Goal: Task Accomplishment & Management: Complete application form

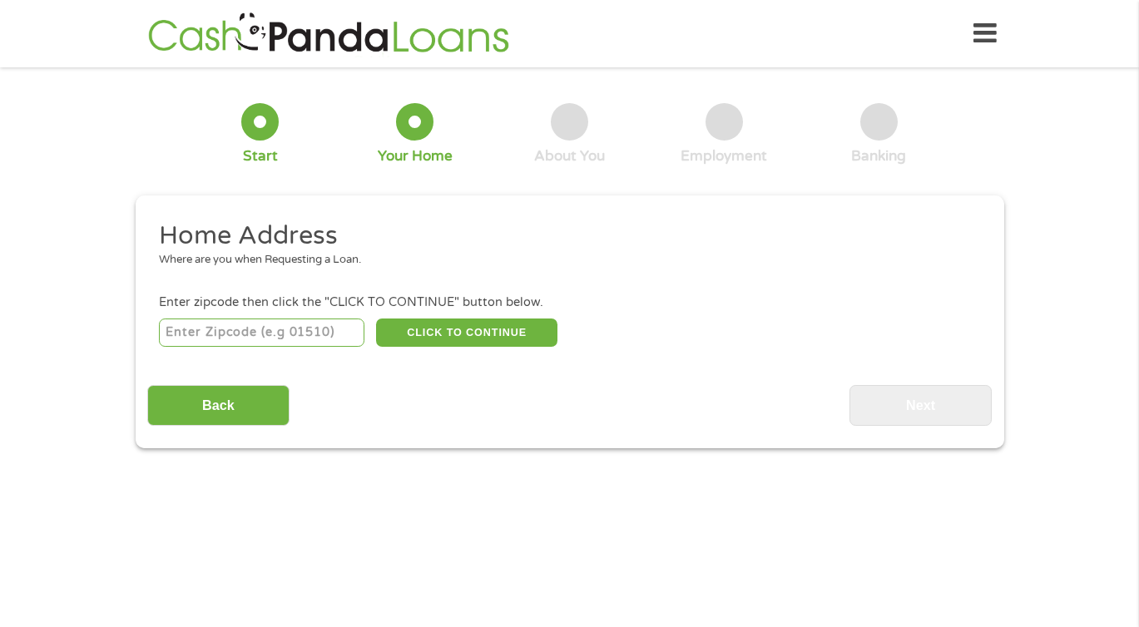
click at [303, 334] on input "number" at bounding box center [261, 333] width 205 height 28
type input "21075"
click at [449, 336] on button "CLICK TO CONTINUE" at bounding box center [466, 333] width 181 height 28
type input "21075"
type input "Elkridge"
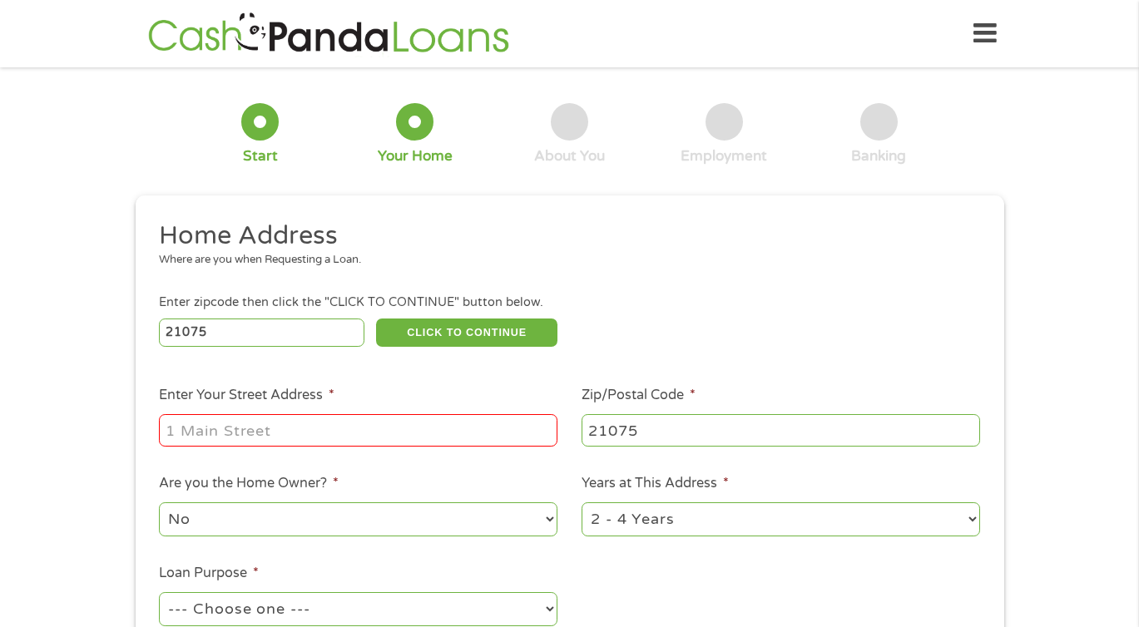
click at [347, 435] on input "Enter Your Street Address *" at bounding box center [358, 430] width 398 height 32
type input "[STREET_ADDRESS]"
click at [789, 220] on h2 "Home Address" at bounding box center [563, 236] width 809 height 33
click at [776, 584] on ul "Home Address Where are you when Requesting a Loan. Enter zipcode then click the…" at bounding box center [569, 442] width 844 height 444
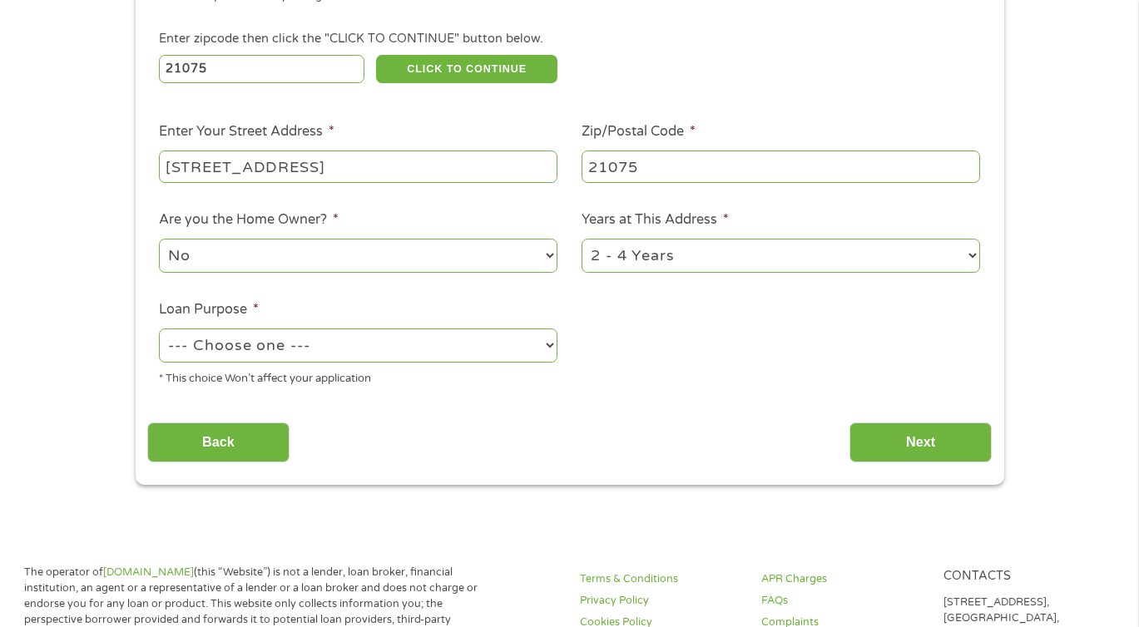
scroll to position [266, 0]
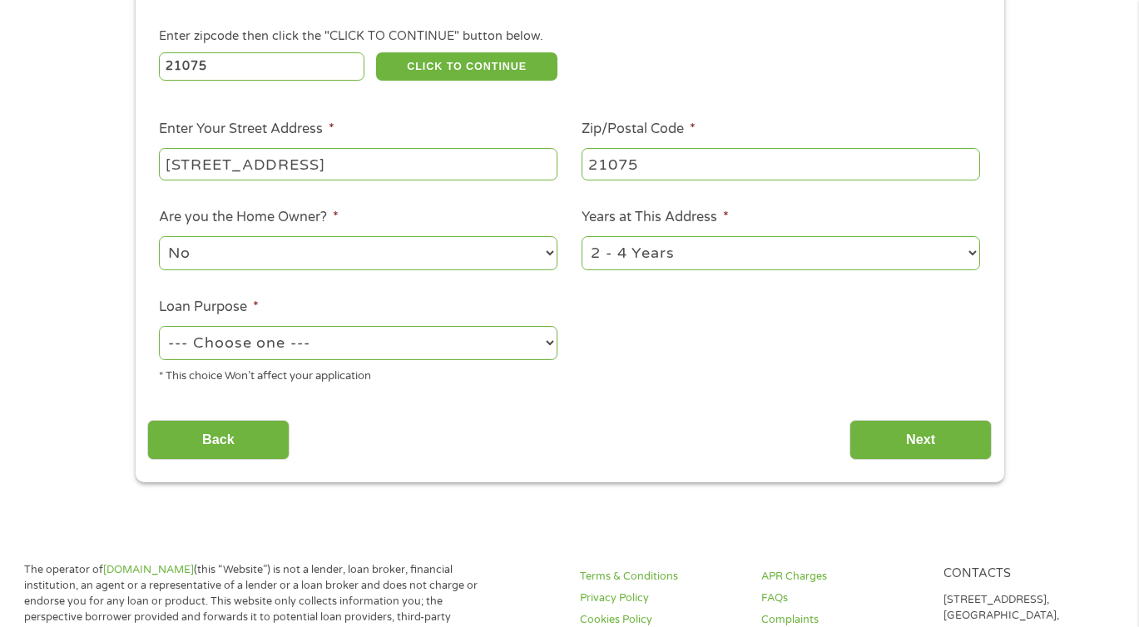
click at [502, 354] on select "--- Choose one --- Pay Bills Debt Consolidation Home Improvement Major Purchase…" at bounding box center [358, 343] width 398 height 34
select select "shorttermcash"
click at [876, 448] on input "Next" at bounding box center [920, 440] width 142 height 41
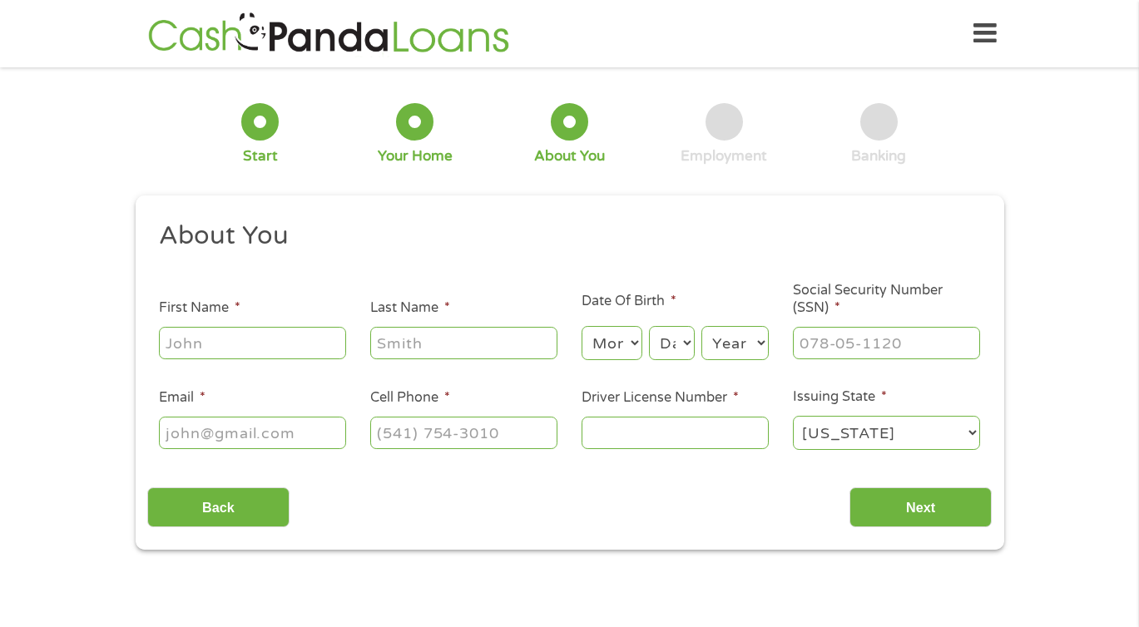
scroll to position [7, 7]
click at [299, 349] on input "First Name *" at bounding box center [252, 343] width 187 height 32
type input "[PERSON_NAME]"
type input "Brown"
type input "[EMAIL_ADDRESS][DOMAIN_NAME]"
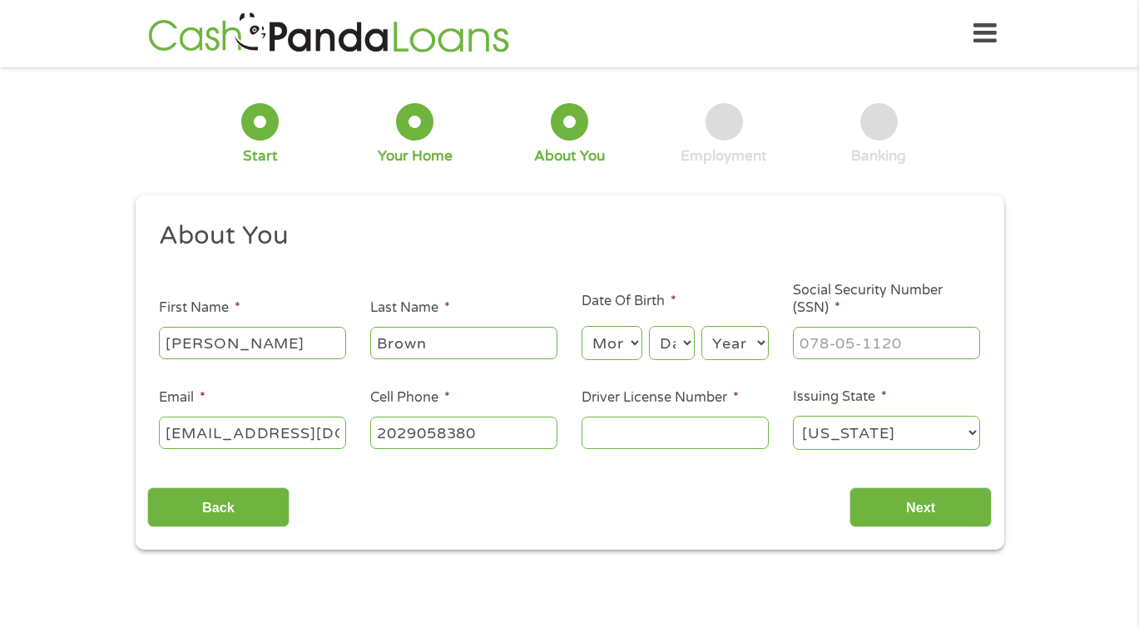
type input "[PHONE_NUMBER]"
click at [308, 433] on input "[EMAIL_ADDRESS][DOMAIN_NAME]" at bounding box center [252, 433] width 187 height 32
type input "[EMAIL_ADDRESS][DOMAIN_NAME]"
type input "[PHONE_NUMBER]"
click at [631, 438] on input "Driver License Number *" at bounding box center [674, 433] width 187 height 32
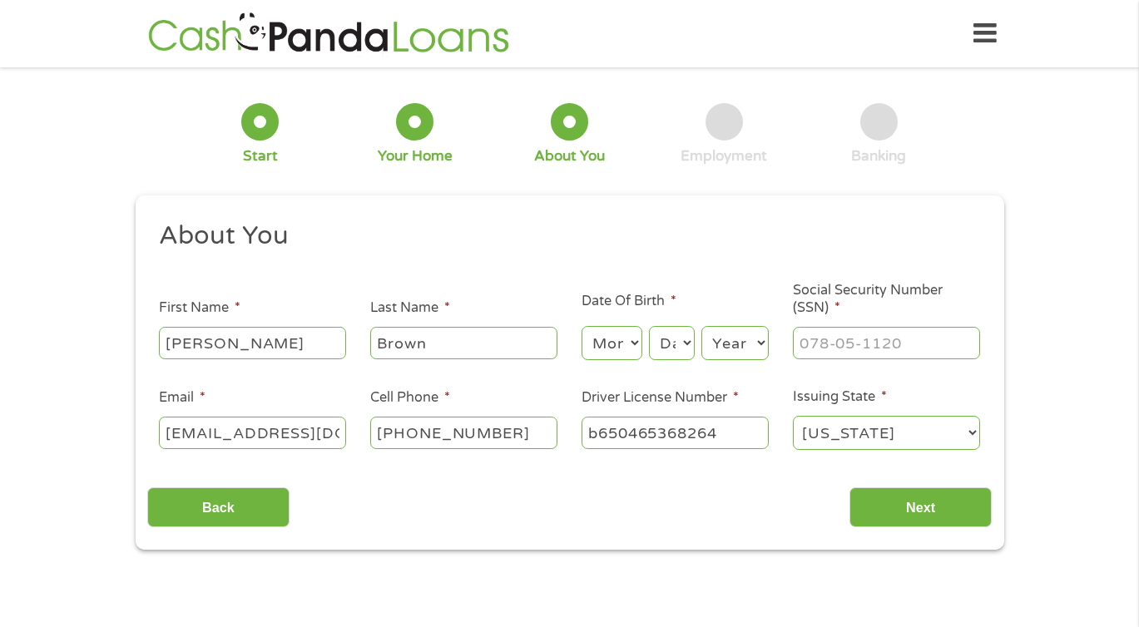
type input "b650465368264"
click at [846, 340] on input "___-__-____" at bounding box center [886, 343] width 187 height 32
type input "374-55-0210"
click at [922, 523] on input "Next" at bounding box center [920, 507] width 142 height 41
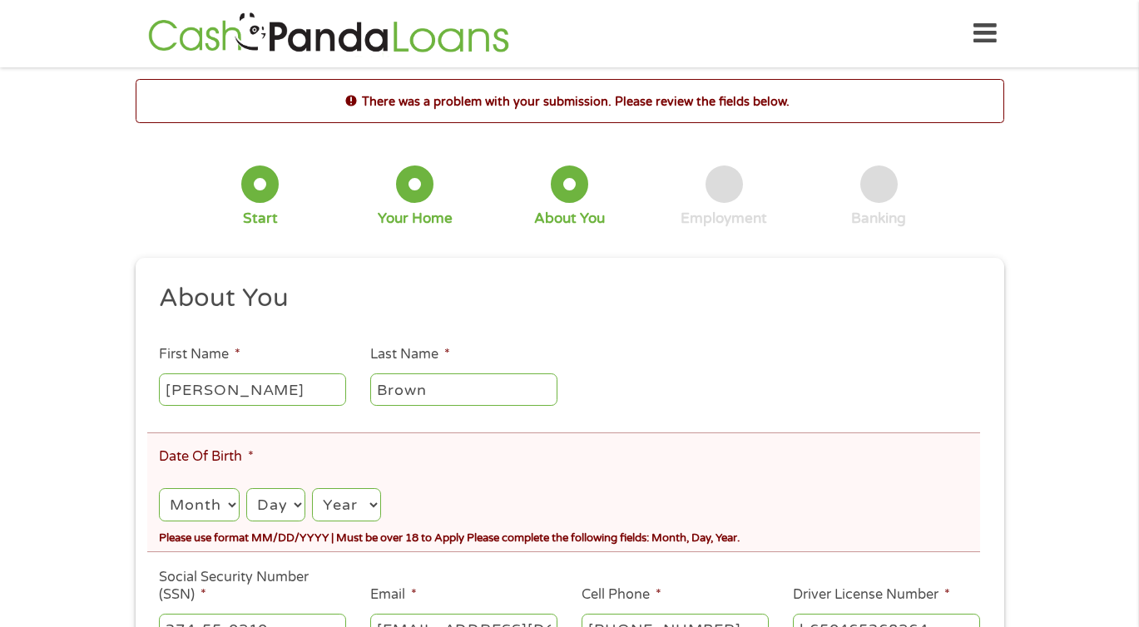
click at [230, 510] on select "Month 1 2 3 4 5 6 7 8 9 10 11 12" at bounding box center [199, 505] width 80 height 34
select select "4"
click at [293, 499] on select "Day 1 2 3 4 5 6 7 8 9 10 11 12 13 14 15 16 17 18 19 20 21 22 23 24 25 26 27 28 …" at bounding box center [275, 505] width 59 height 34
select select "3"
click at [327, 515] on select "Year [DATE] 2006 2005 2004 2003 2002 2001 2000 1999 1998 1997 1996 1995 1994 19…" at bounding box center [346, 505] width 68 height 34
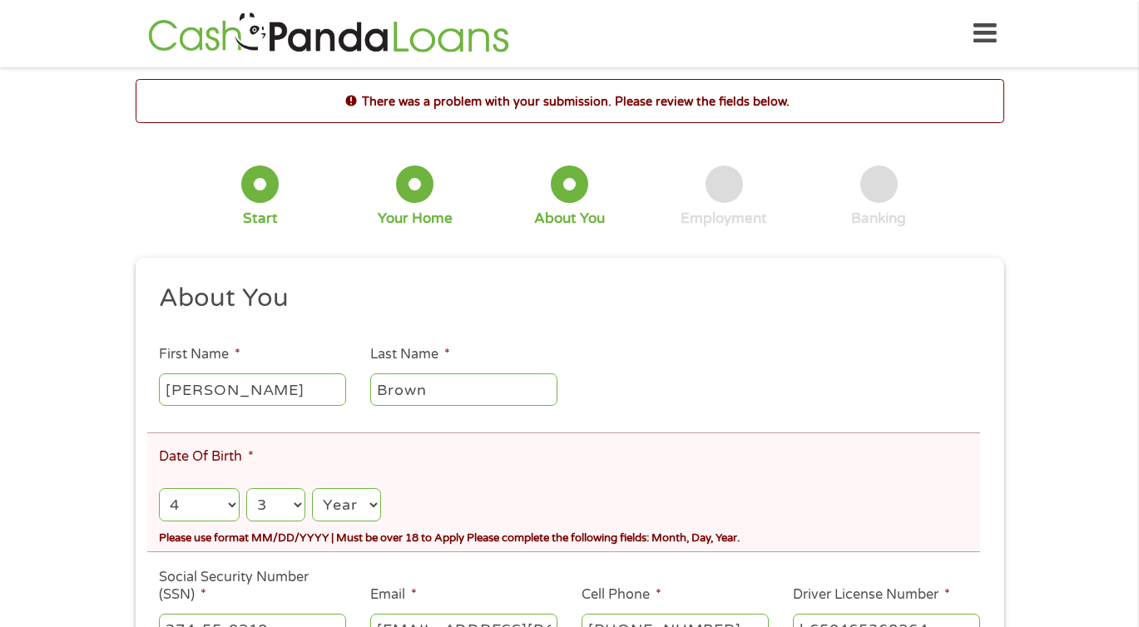
select select "1972"
click at [1041, 417] on div "There was a problem with your submission. Please review the fields below. 1 Sta…" at bounding box center [569, 457] width 1139 height 756
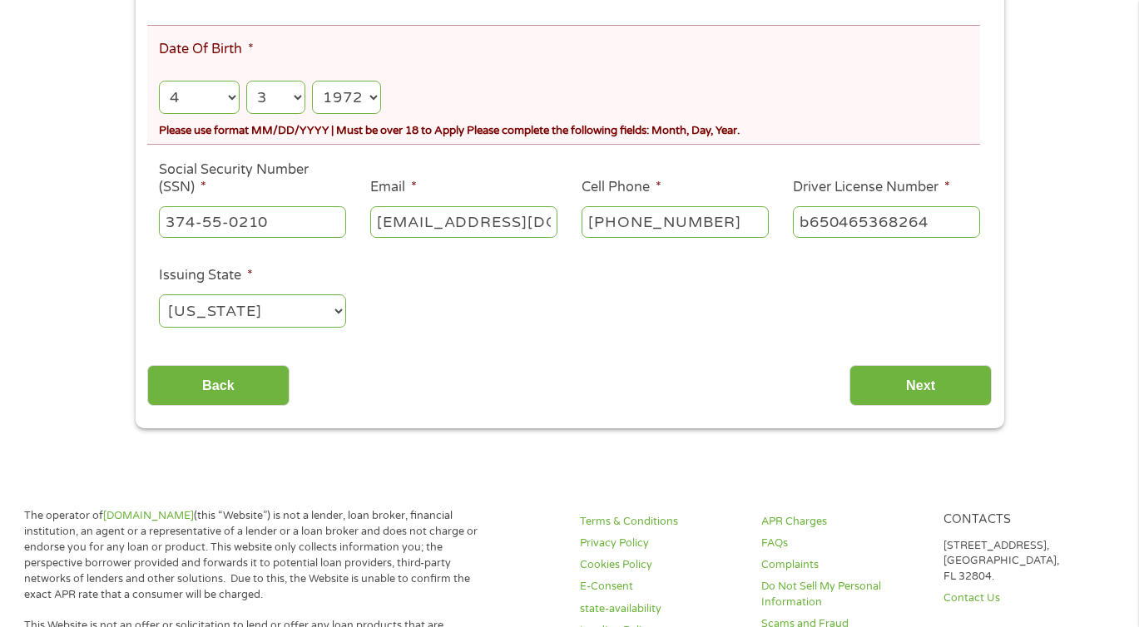
scroll to position [433, 0]
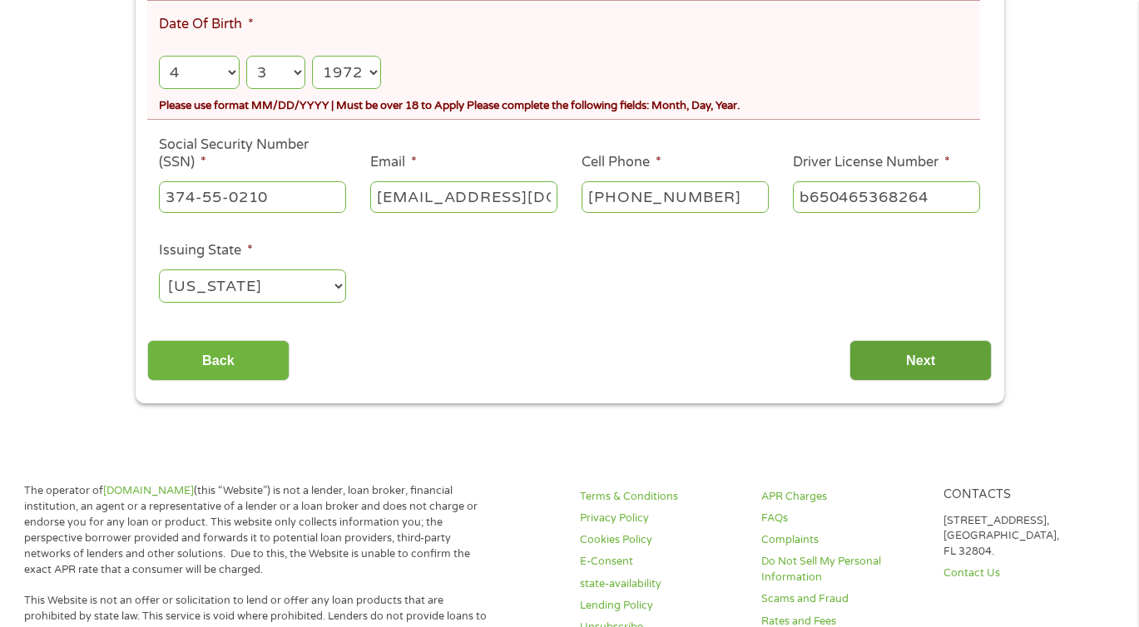
click at [952, 357] on input "Next" at bounding box center [920, 360] width 142 height 41
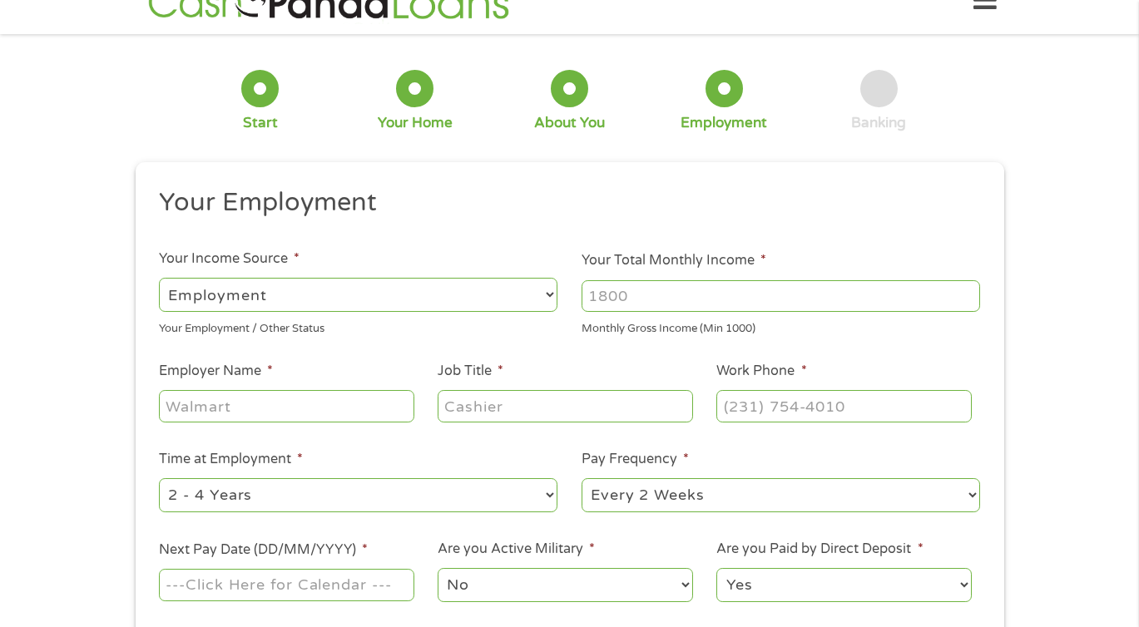
scroll to position [0, 0]
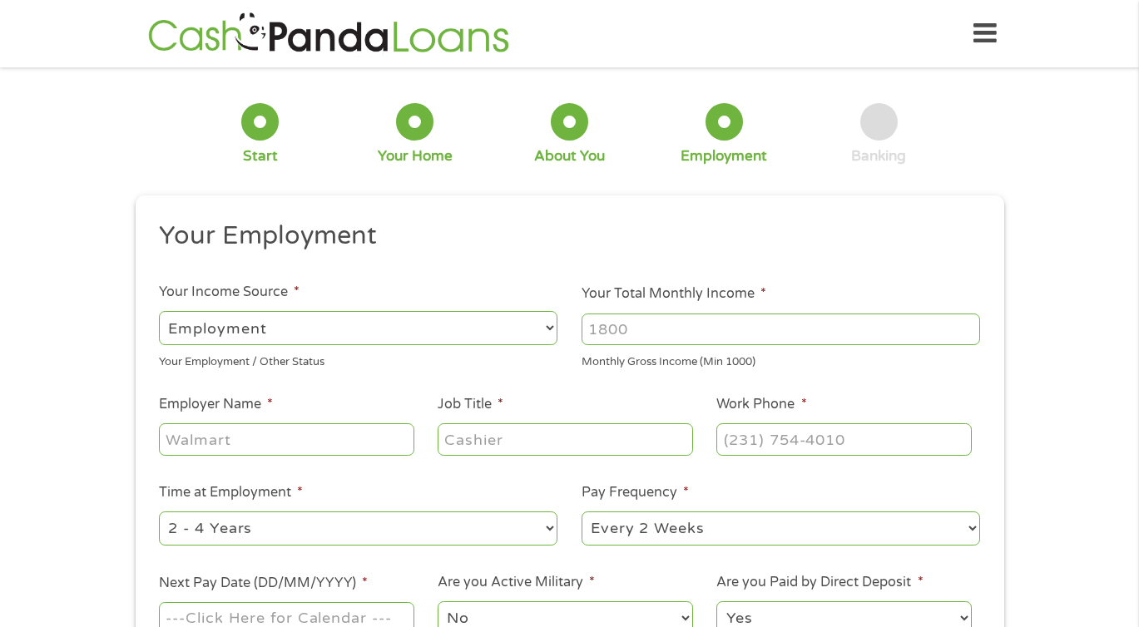
click at [624, 320] on input "Your Total Monthly Income *" at bounding box center [780, 330] width 398 height 32
type input "3750"
click at [344, 434] on input "Employer Name *" at bounding box center [286, 439] width 255 height 32
type input "gwul"
click at [604, 439] on input "Job Title *" at bounding box center [565, 439] width 255 height 32
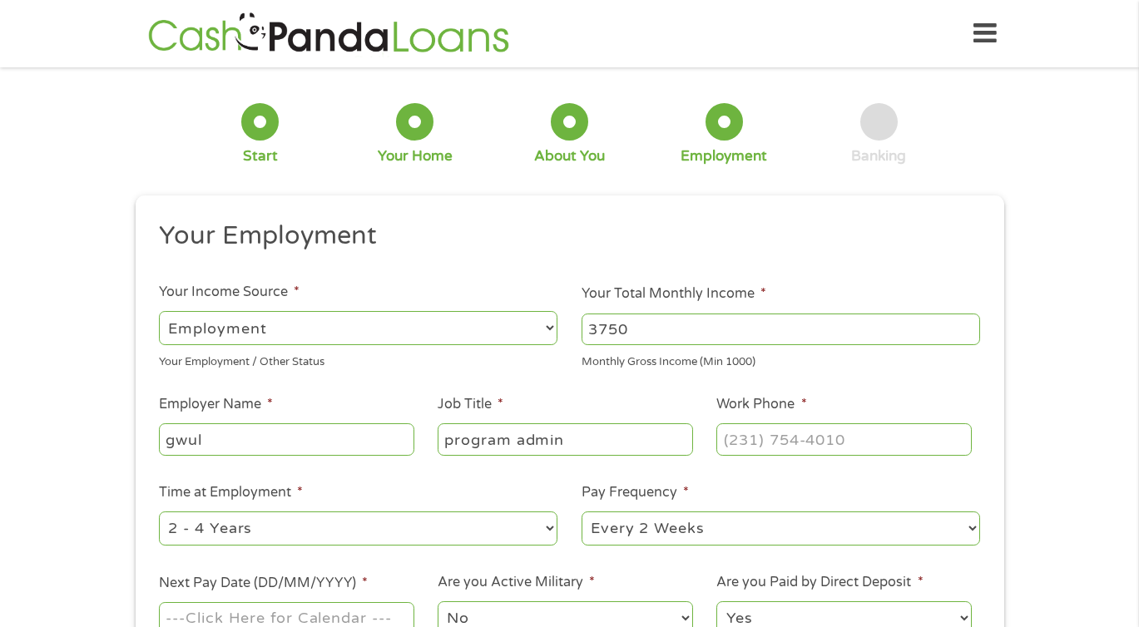
type input "program admin"
click at [850, 438] on input "(___) ___-____" at bounding box center [843, 439] width 255 height 32
type input "[PHONE_NUMBER]"
click at [1012, 383] on div "1 Start 2 Your Home 3 About You 4 Employment 5 Banking 6 This field is hidden w…" at bounding box center [570, 407] width 898 height 656
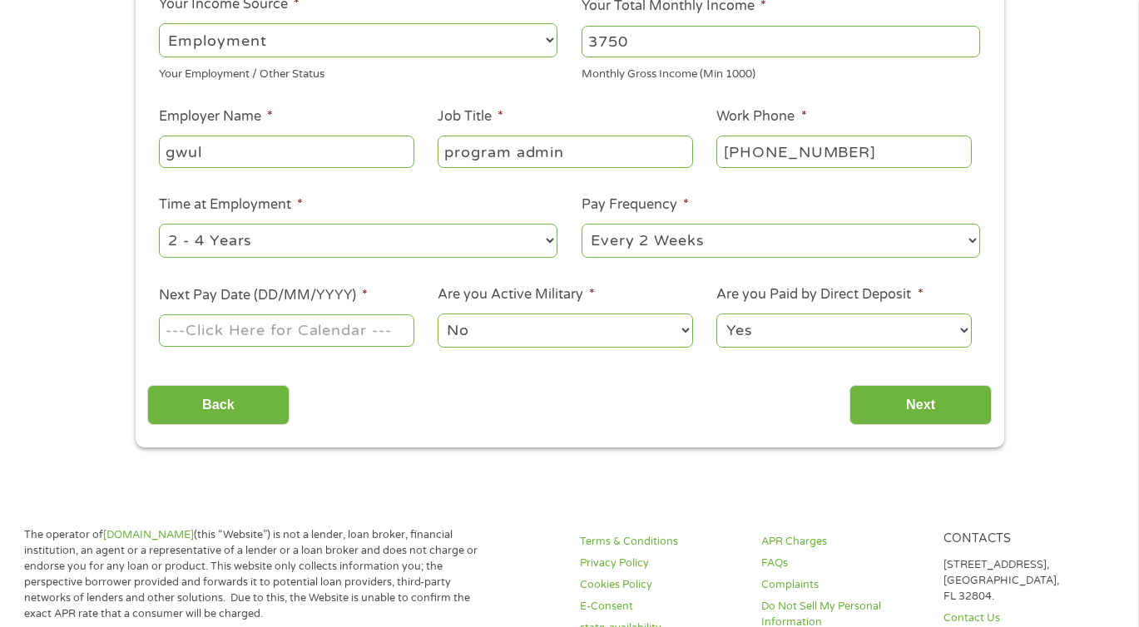
scroll to position [299, 0]
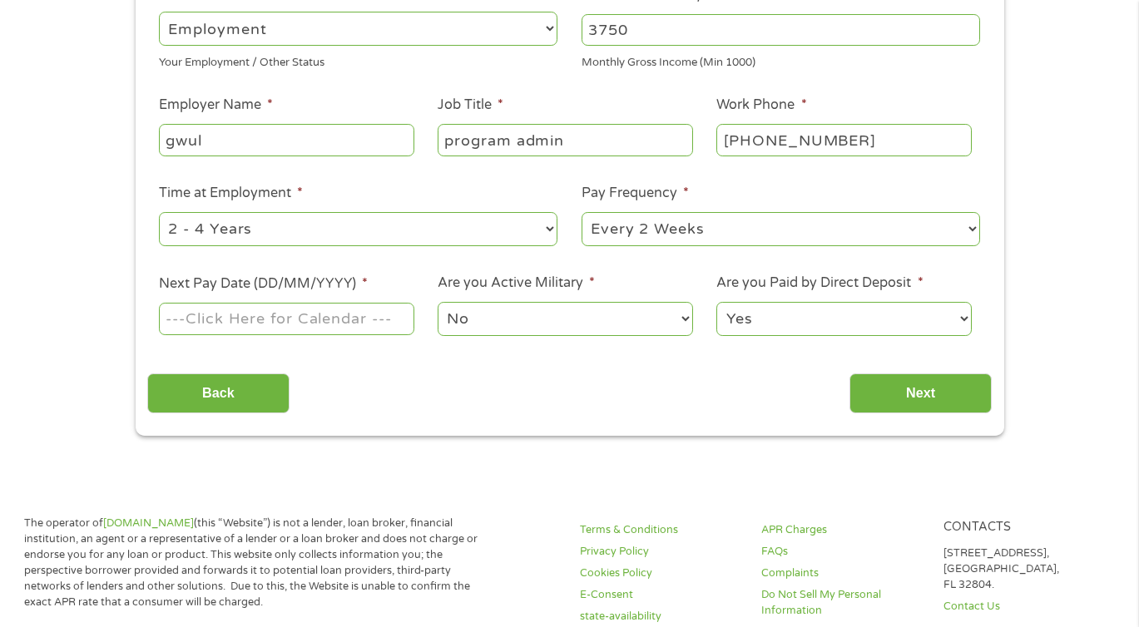
click at [484, 224] on select "--- Choose one --- 1 Year or less 1 - 2 Years 2 - 4 Years Over 4 Years" at bounding box center [358, 229] width 398 height 34
select select "12months"
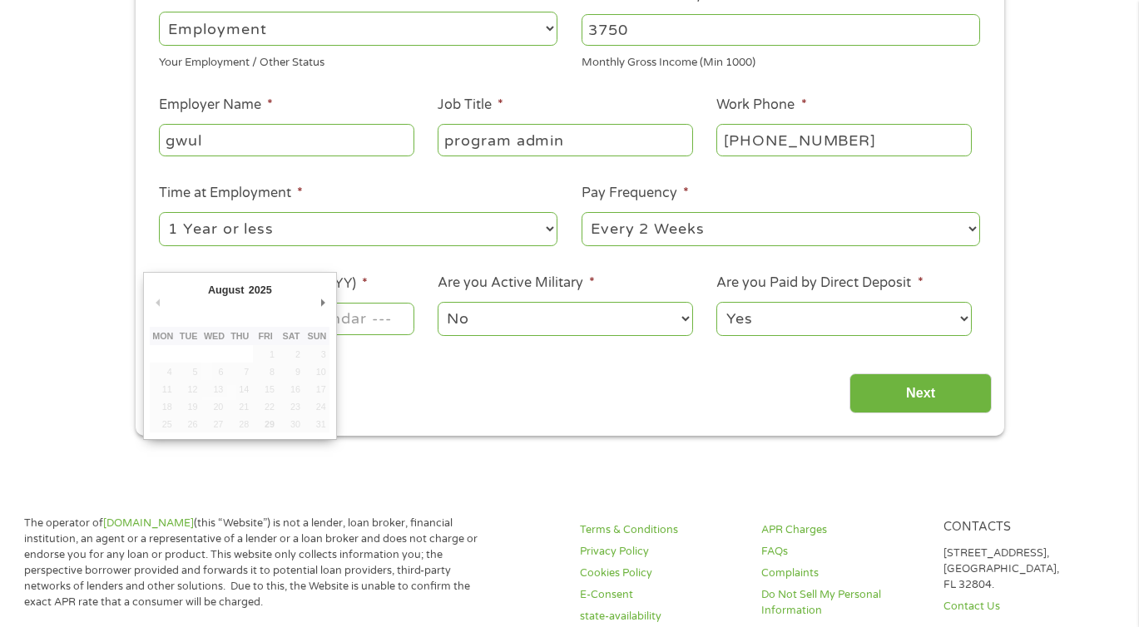
click at [346, 321] on input "Next Pay Date (DD/MM/YYYY) *" at bounding box center [286, 319] width 255 height 32
type input "[DATE]"
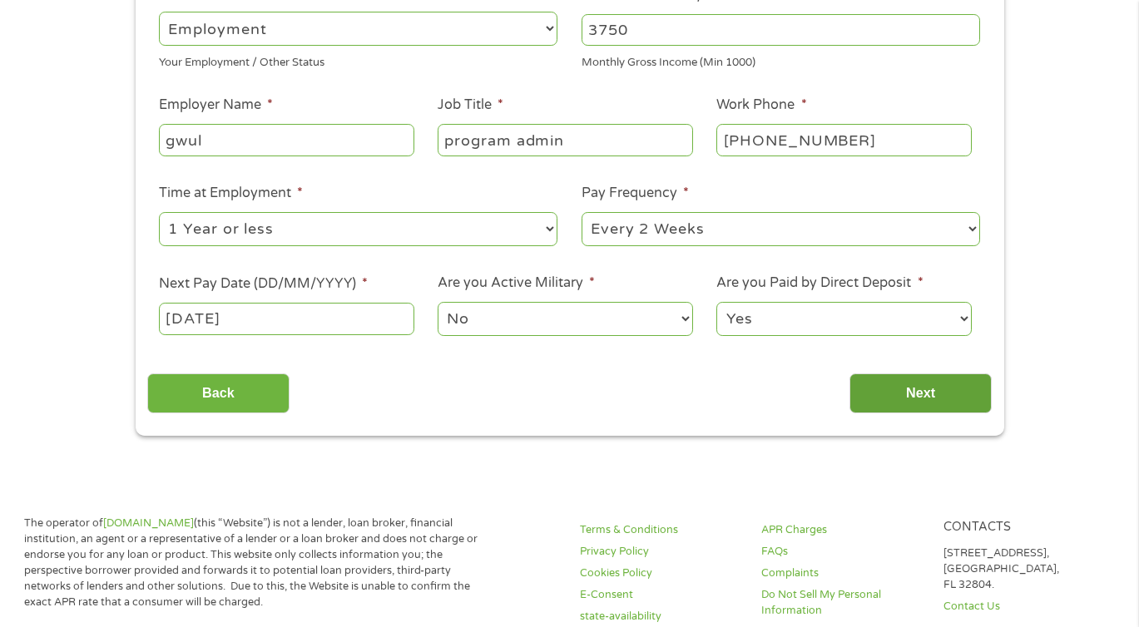
click at [878, 401] on input "Next" at bounding box center [920, 393] width 142 height 41
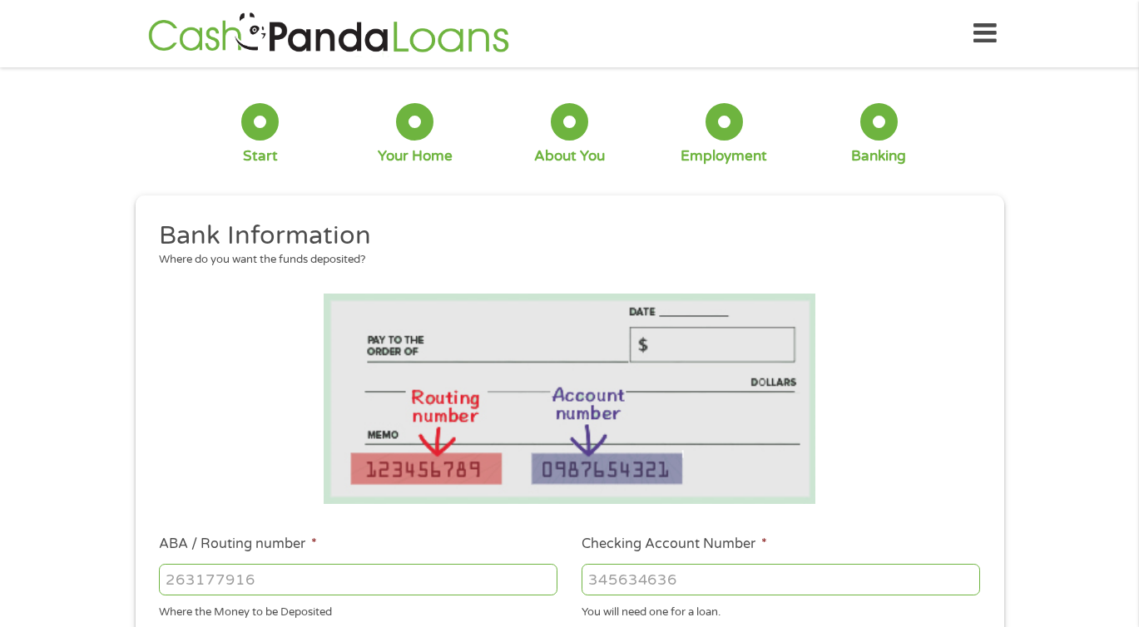
scroll to position [40, 7]
click at [516, 585] on input "ABA / Routing number *" at bounding box center [358, 580] width 398 height 32
type input "255076753"
type input "STATE EMPLOYEES CREDIT UNION"
type input "255076753"
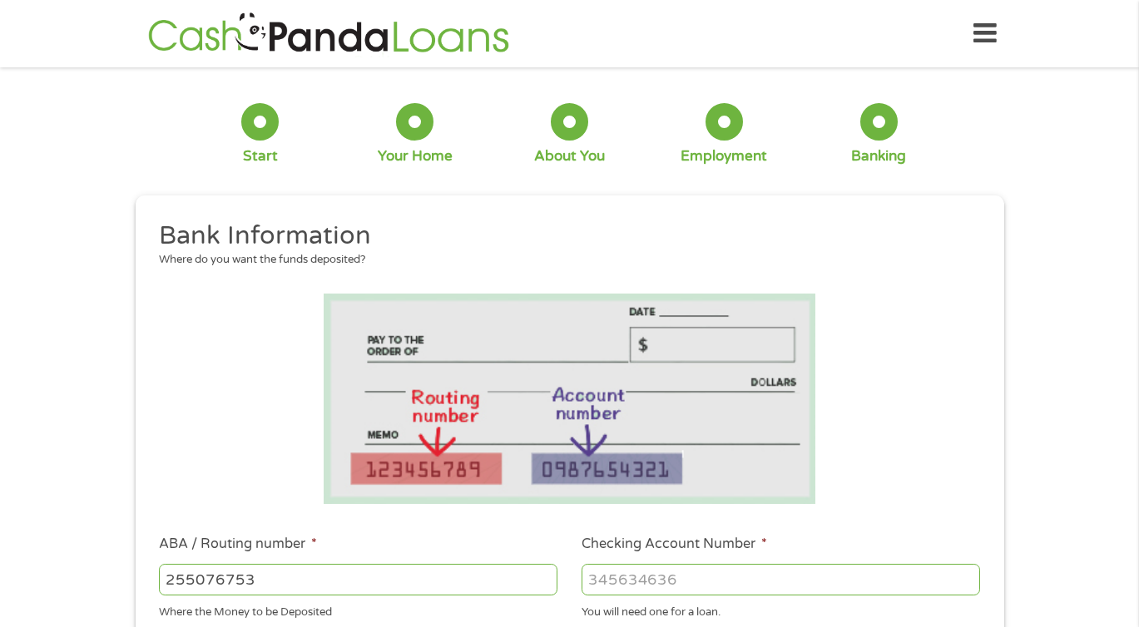
click at [698, 582] on input "Checking Account Number *" at bounding box center [780, 580] width 398 height 32
type input "8033638071"
click at [1100, 543] on div "1 Start 2 Your Home 3 About You 4 Employment 5 Banking 6 This field is hidden w…" at bounding box center [569, 606] width 1139 height 1055
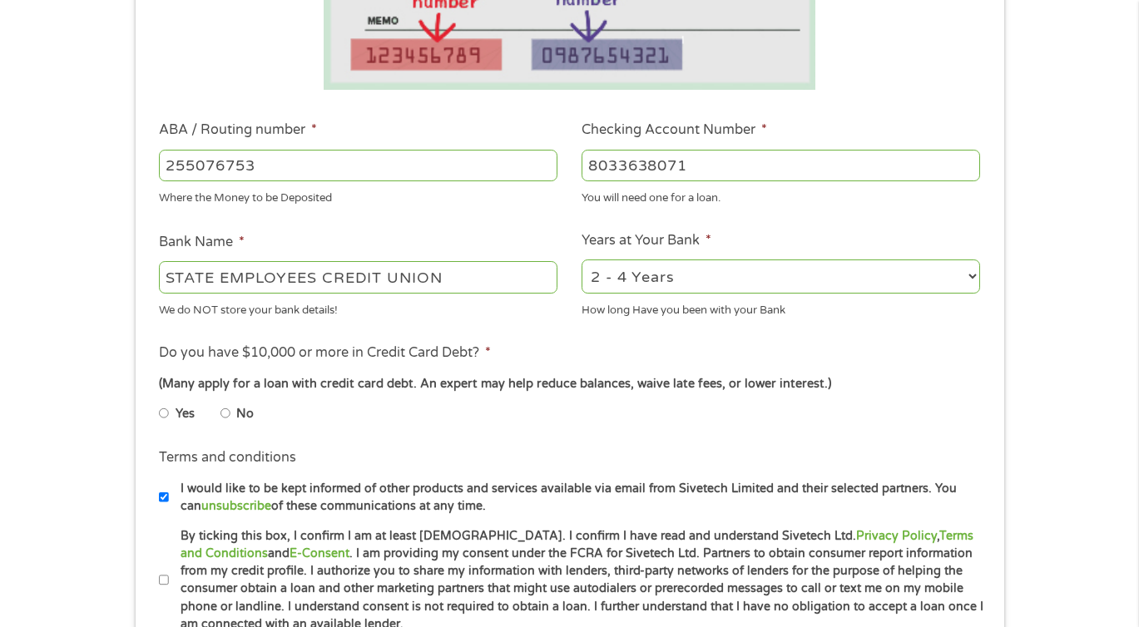
scroll to position [433, 0]
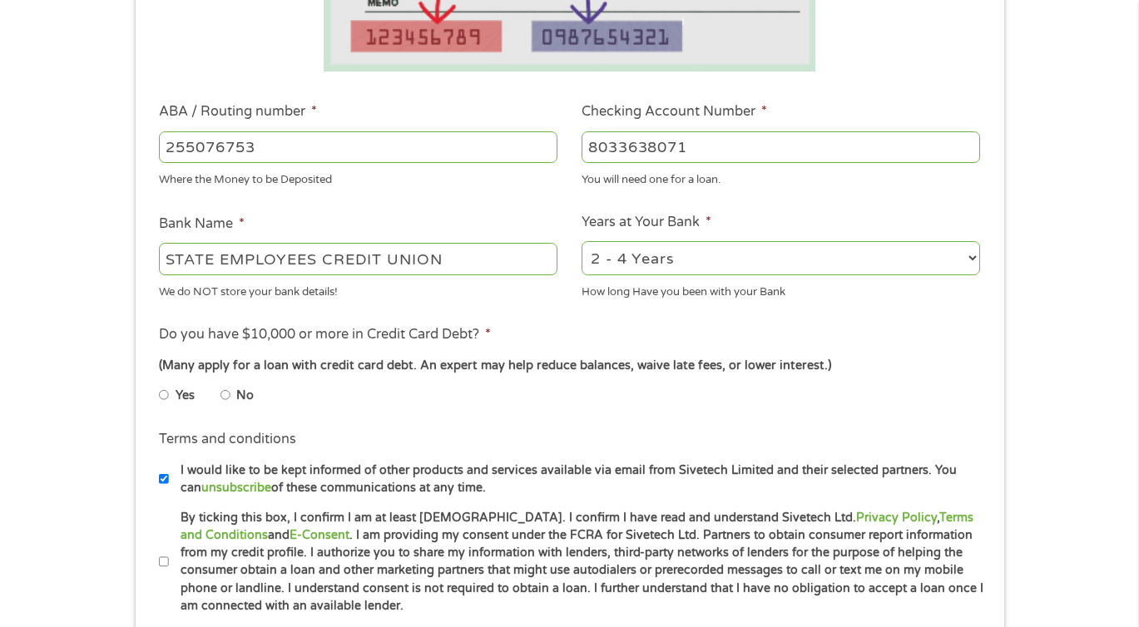
click at [225, 397] on input "No" at bounding box center [225, 395] width 10 height 27
radio input "true"
click at [170, 558] on label "By ticking this box, I confirm I am at least [DEMOGRAPHIC_DATA]. I confirm I ha…" at bounding box center [577, 562] width 816 height 106
click at [169, 558] on input "By ticking this box, I confirm I am at least [DEMOGRAPHIC_DATA]. I confirm I ha…" at bounding box center [164, 562] width 10 height 27
checkbox input "true"
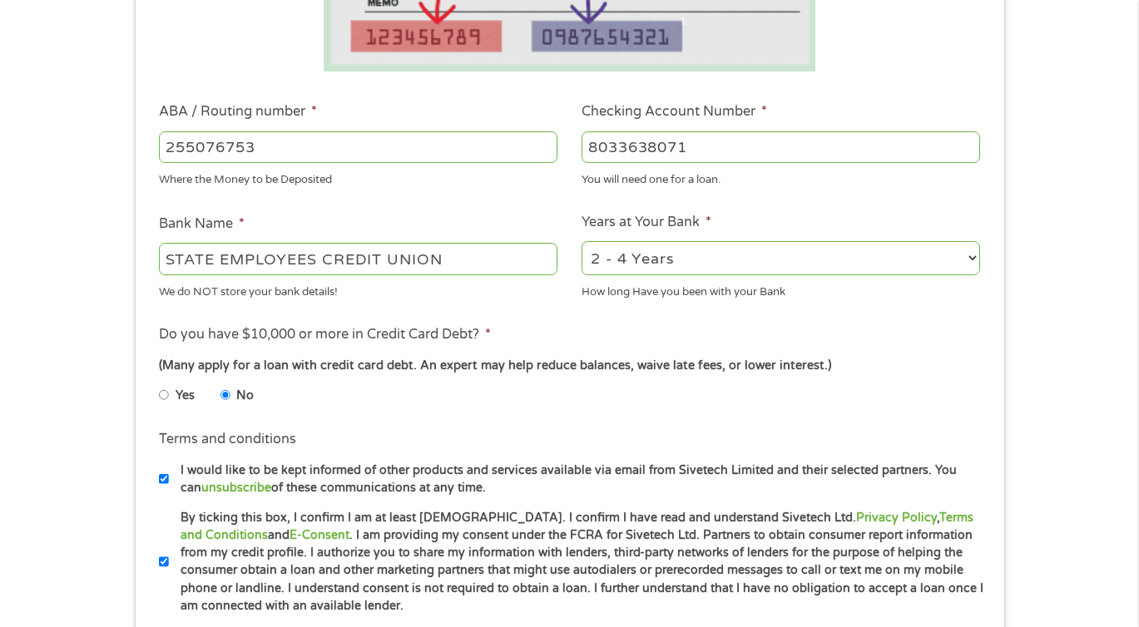
click at [661, 478] on label "I would like to be kept informed of other products and services available via e…" at bounding box center [577, 480] width 816 height 36
click at [169, 478] on input "I would like to be kept informed of other products and services available via e…" at bounding box center [164, 479] width 10 height 27
checkbox input "false"
click at [924, 254] on select "2 - 4 Years 6 - 12 Months 1 - 2 Years Over 4 Years" at bounding box center [780, 258] width 398 height 34
click at [823, 270] on select "2 - 4 Years 6 - 12 Months 1 - 2 Years Over 4 Years" at bounding box center [780, 258] width 398 height 34
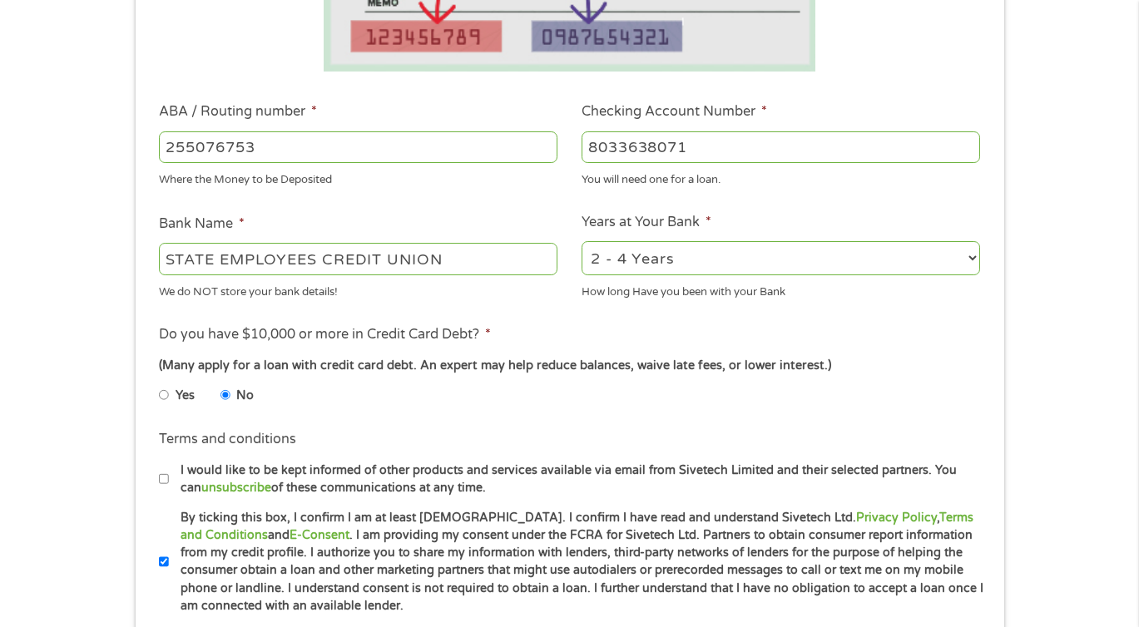
select select "60months"
click at [823, 408] on div "Yes No" at bounding box center [569, 398] width 820 height 38
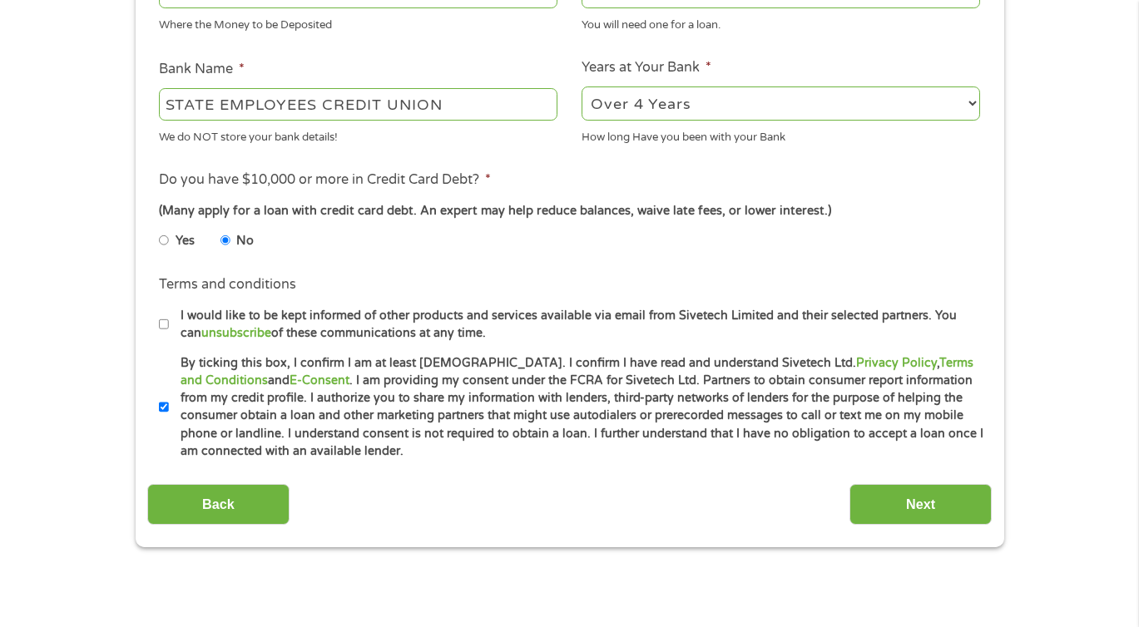
scroll to position [599, 0]
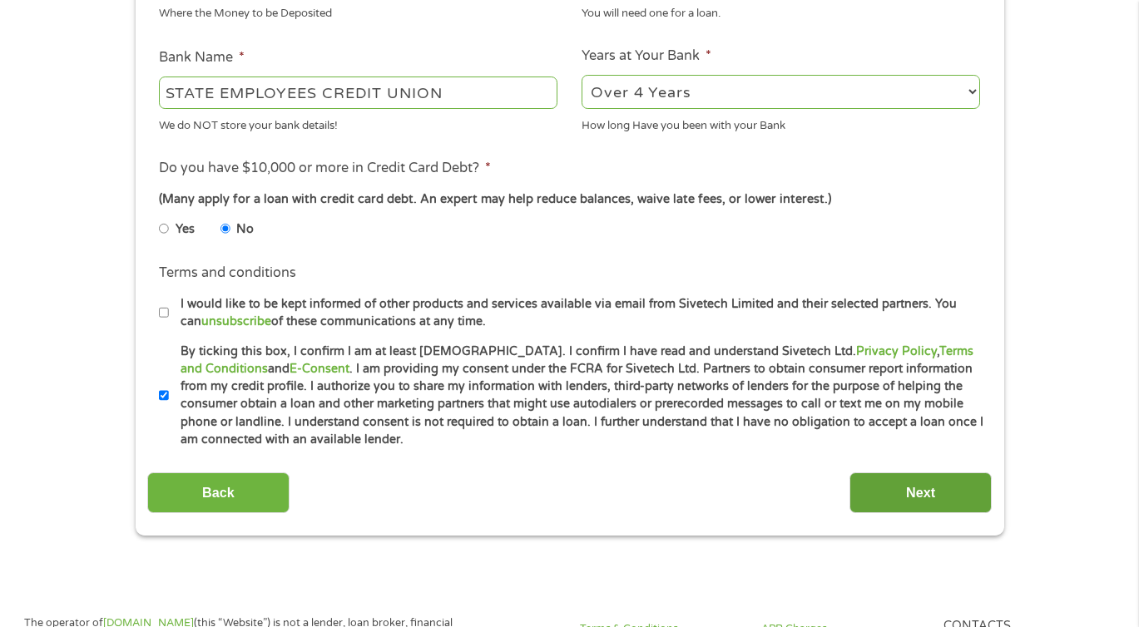
click at [916, 484] on input "Next" at bounding box center [920, 492] width 142 height 41
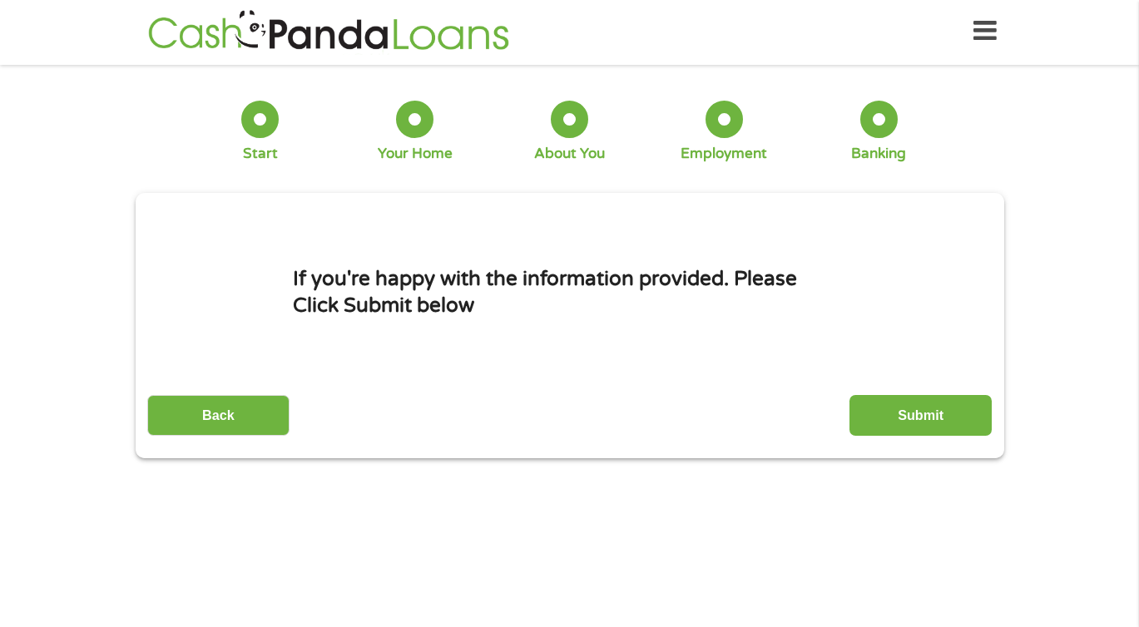
scroll to position [0, 0]
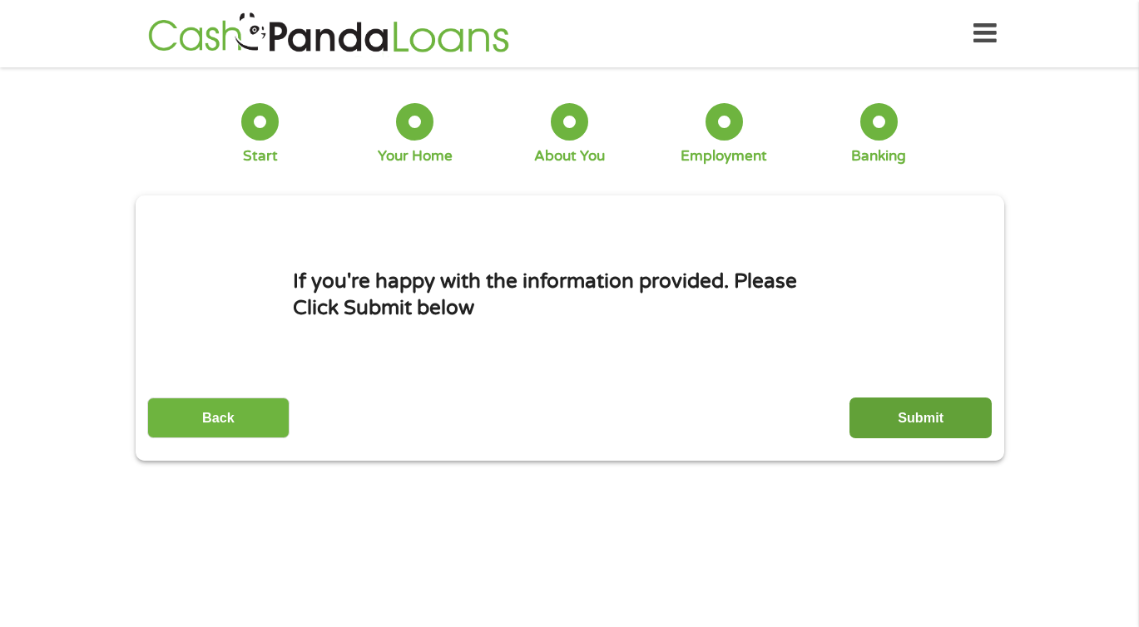
click at [911, 402] on input "Submit" at bounding box center [920, 418] width 142 height 41
